Goal: Navigation & Orientation: Understand site structure

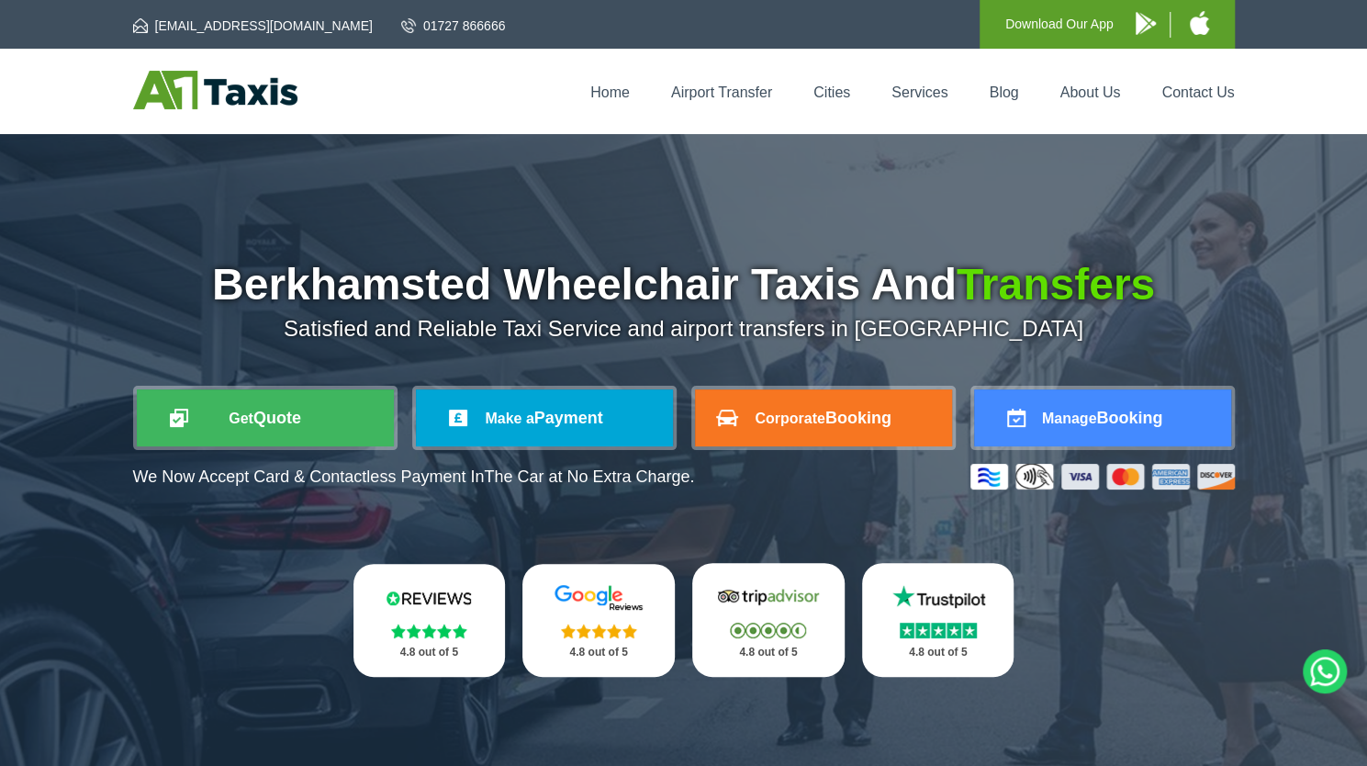
click at [229, 85] on img at bounding box center [215, 90] width 164 height 39
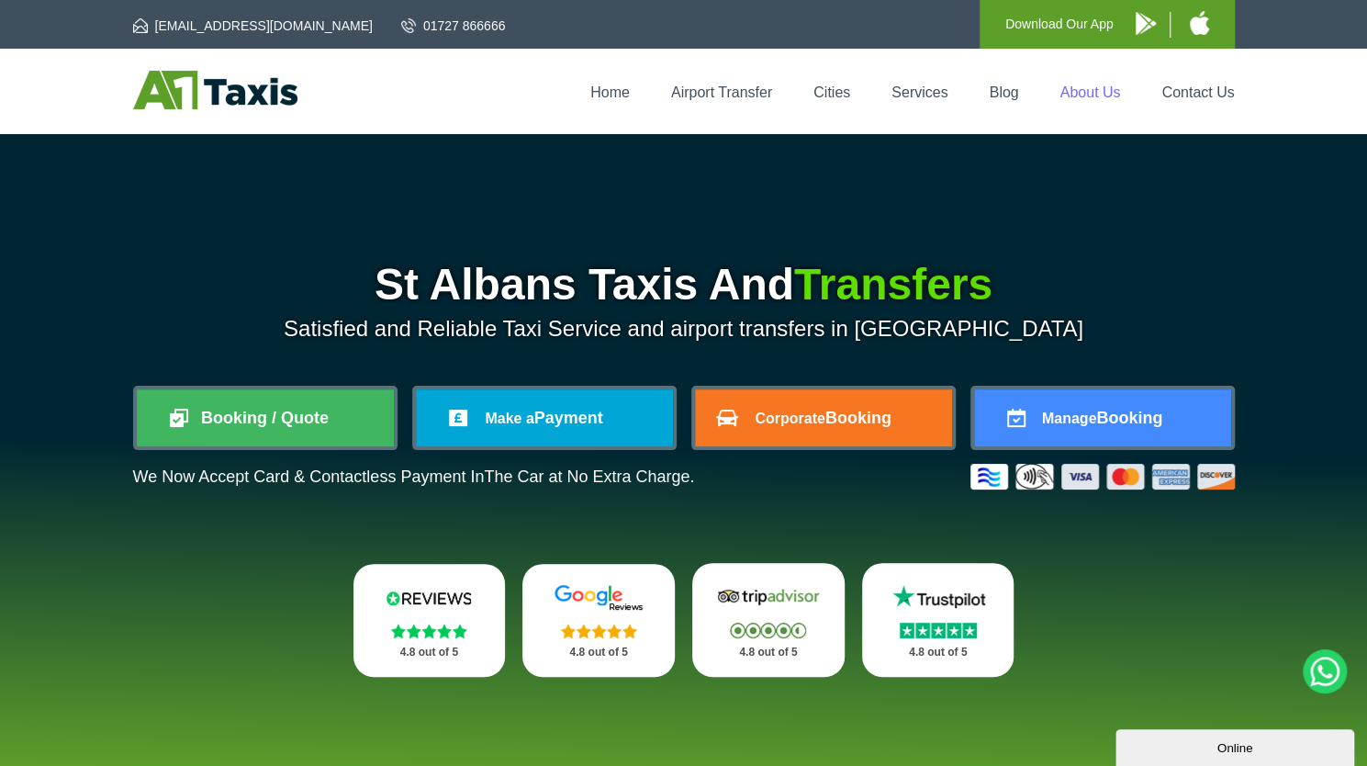
click at [1087, 95] on link "About Us" at bounding box center [1090, 92] width 61 height 16
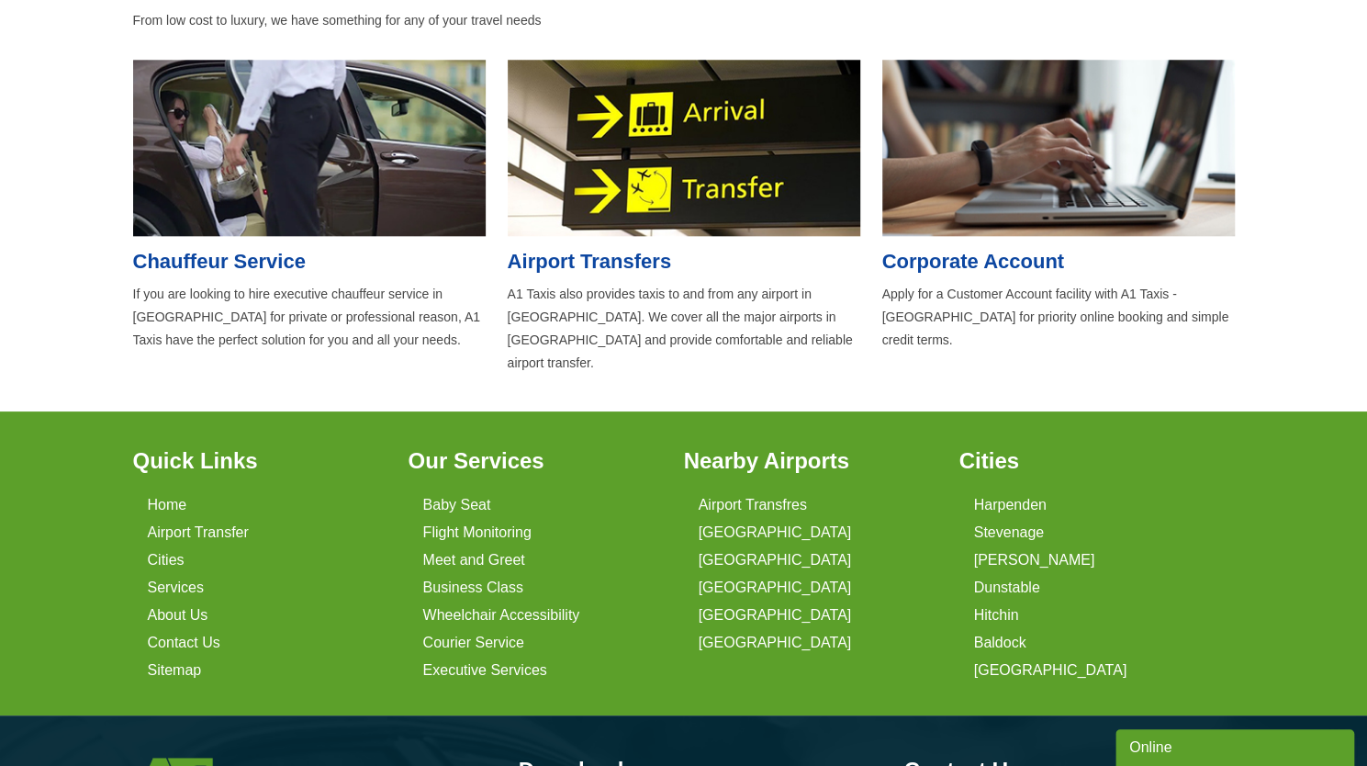
scroll to position [1337, 0]
